Goal: Find specific page/section: Find specific page/section

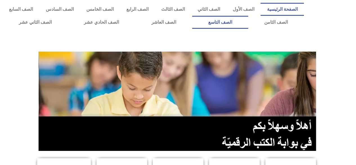
click at [248, 24] on link "الصف التاسع" at bounding box center [220, 22] width 56 height 13
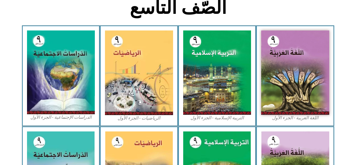
scroll to position [153, 0]
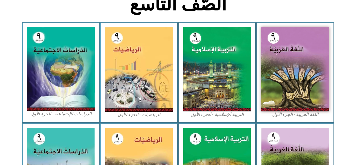
click at [215, 72] on img at bounding box center [217, 69] width 68 height 84
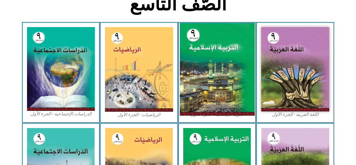
click at [202, 100] on img at bounding box center [217, 69] width 75 height 93
click at [201, 100] on img at bounding box center [217, 69] width 75 height 93
click at [199, 100] on img at bounding box center [217, 69] width 75 height 93
click at [212, 108] on img at bounding box center [217, 69] width 75 height 93
click at [212, 110] on img at bounding box center [217, 69] width 75 height 93
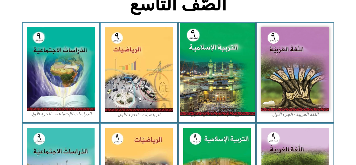
click at [209, 110] on img at bounding box center [217, 69] width 75 height 93
click at [209, 109] on img at bounding box center [217, 69] width 75 height 93
click at [206, 106] on img at bounding box center [217, 69] width 75 height 93
click at [206, 99] on img at bounding box center [217, 69] width 75 height 93
click at [207, 92] on img at bounding box center [217, 69] width 75 height 93
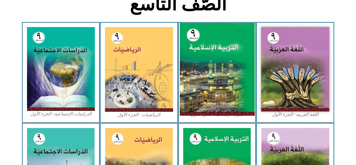
click at [212, 91] on img at bounding box center [217, 69] width 75 height 93
click at [204, 93] on img at bounding box center [217, 69] width 75 height 93
click at [201, 96] on img at bounding box center [217, 69] width 75 height 93
click at [206, 97] on img at bounding box center [217, 69] width 75 height 93
click at [212, 96] on img at bounding box center [217, 69] width 75 height 93
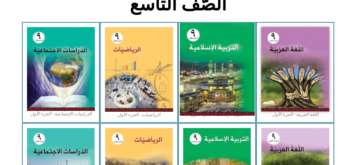
click at [215, 98] on img at bounding box center [217, 69] width 75 height 93
click at [216, 100] on img at bounding box center [217, 69] width 75 height 93
click at [214, 100] on img at bounding box center [217, 69] width 75 height 93
click at [213, 101] on img at bounding box center [217, 69] width 75 height 93
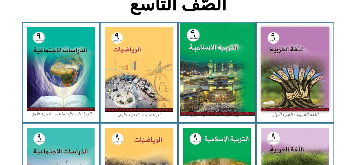
click at [213, 101] on img at bounding box center [217, 69] width 75 height 93
click at [211, 99] on img at bounding box center [217, 69] width 75 height 93
click at [212, 100] on img at bounding box center [217, 69] width 75 height 93
click at [211, 100] on img at bounding box center [217, 69] width 75 height 93
click at [210, 98] on img at bounding box center [217, 69] width 75 height 93
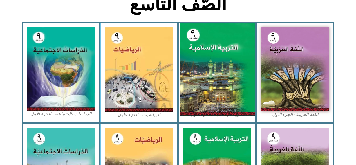
click at [210, 100] on img at bounding box center [217, 69] width 75 height 93
click at [209, 97] on img at bounding box center [217, 69] width 75 height 93
click at [209, 100] on img at bounding box center [217, 69] width 75 height 93
click at [210, 98] on img at bounding box center [217, 69] width 75 height 93
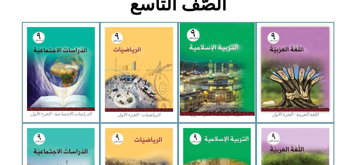
click at [211, 97] on img at bounding box center [217, 69] width 75 height 93
click at [212, 95] on img at bounding box center [217, 69] width 75 height 93
click at [216, 86] on img at bounding box center [217, 69] width 75 height 93
click at [208, 77] on img at bounding box center [217, 69] width 75 height 93
click at [207, 76] on img at bounding box center [217, 69] width 75 height 93
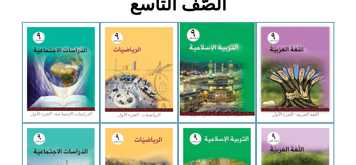
click at [204, 73] on img at bounding box center [217, 69] width 75 height 93
click at [200, 71] on img at bounding box center [217, 69] width 75 height 93
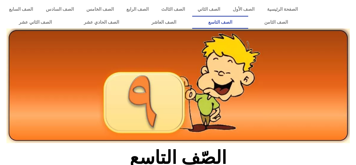
scroll to position [153, 0]
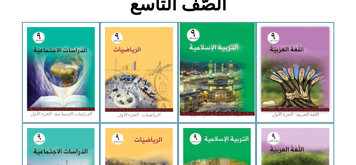
click at [201, 92] on img at bounding box center [217, 69] width 75 height 93
click at [185, 110] on img at bounding box center [217, 69] width 75 height 93
click at [186, 113] on img at bounding box center [217, 69] width 75 height 93
click at [182, 114] on img at bounding box center [217, 69] width 75 height 93
click at [183, 115] on img at bounding box center [217, 69] width 75 height 93
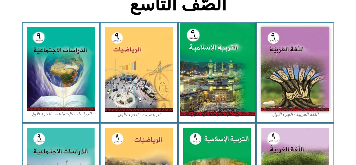
click at [190, 94] on img at bounding box center [217, 69] width 75 height 93
click at [190, 84] on img at bounding box center [217, 69] width 75 height 93
click at [193, 86] on img at bounding box center [217, 69] width 75 height 93
click at [192, 88] on img at bounding box center [217, 69] width 75 height 93
click at [193, 89] on img at bounding box center [217, 69] width 75 height 93
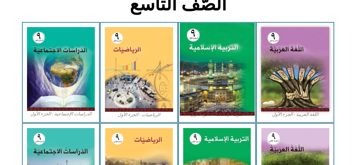
click at [193, 90] on img at bounding box center [217, 69] width 75 height 93
click at [193, 92] on img at bounding box center [217, 69] width 75 height 93
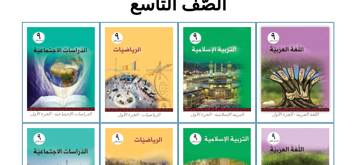
click at [345, 36] on icon at bounding box center [178, 40] width 356 height 36
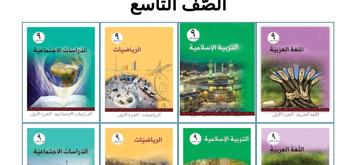
click at [241, 91] on img at bounding box center [217, 69] width 75 height 93
click at [234, 99] on img at bounding box center [217, 69] width 75 height 93
click at [233, 108] on img at bounding box center [217, 69] width 75 height 93
click at [234, 109] on img at bounding box center [217, 69] width 75 height 93
click at [231, 109] on img at bounding box center [217, 69] width 75 height 93
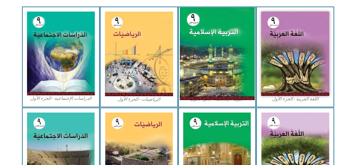
scroll to position [172, 0]
